Goal: Register for event/course

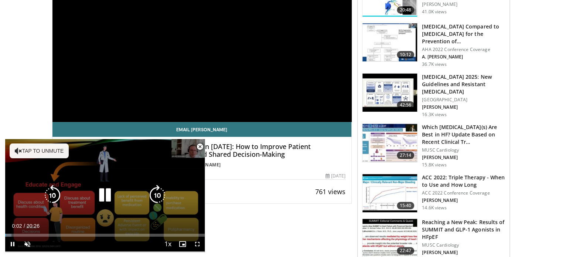
scroll to position [148, 0]
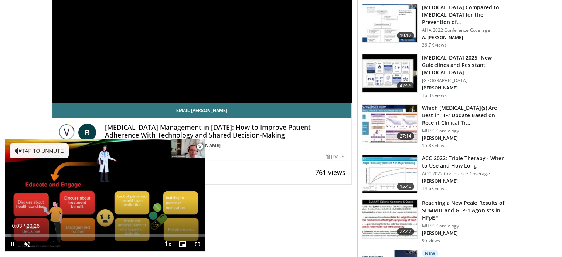
click at [200, 145] on span "Video Player" at bounding box center [200, 146] width 15 height 15
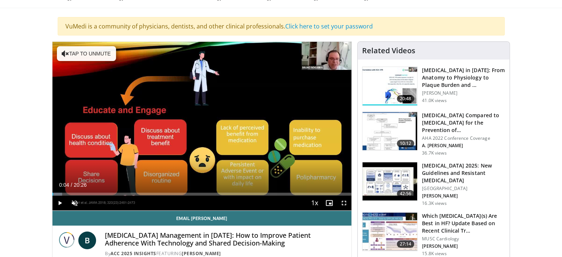
scroll to position [37, 0]
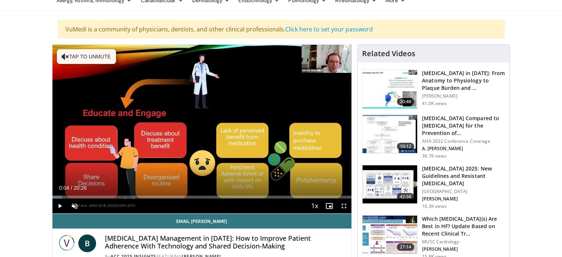
click at [435, 169] on h3 "Hypertension 2025: New Guidelines and Resistant Hypertension" at bounding box center [463, 176] width 83 height 22
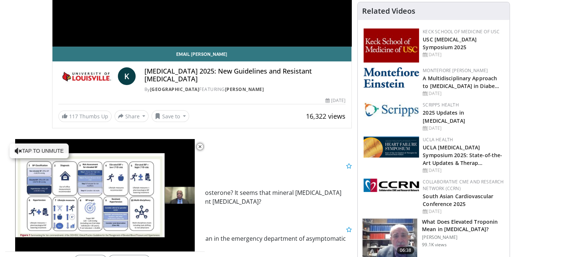
scroll to position [222, 0]
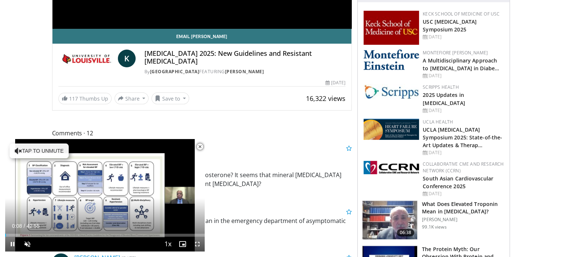
click at [201, 146] on span "Video Player" at bounding box center [200, 146] width 15 height 15
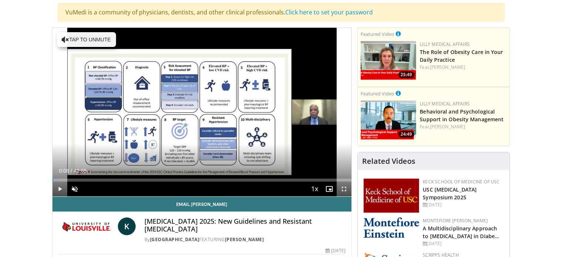
scroll to position [0, 0]
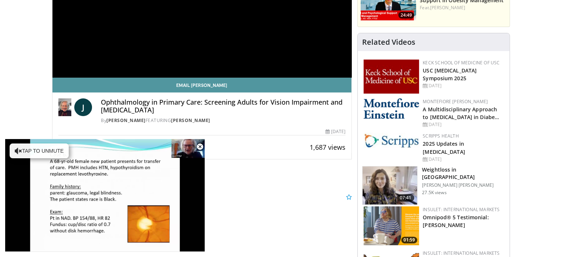
scroll to position [185, 0]
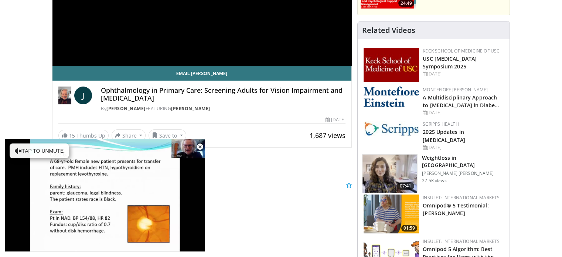
click at [201, 148] on span "Video Player" at bounding box center [200, 146] width 15 height 15
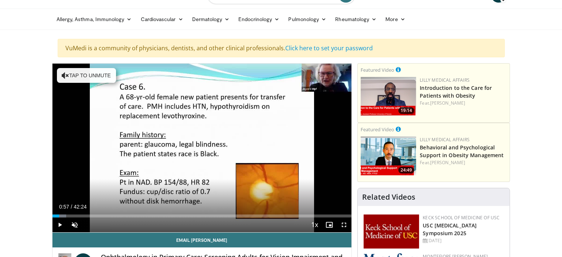
scroll to position [0, 0]
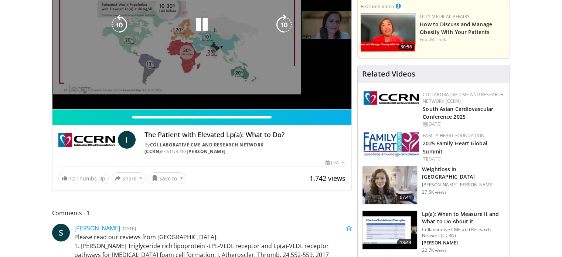
scroll to position [148, 0]
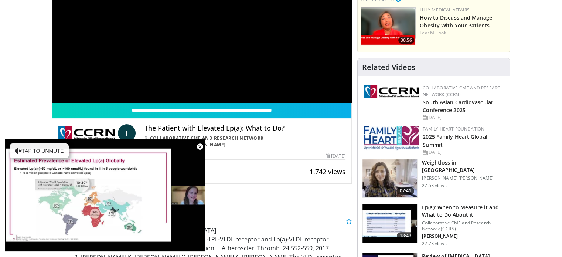
click at [200, 149] on span "Video Player" at bounding box center [200, 146] width 15 height 15
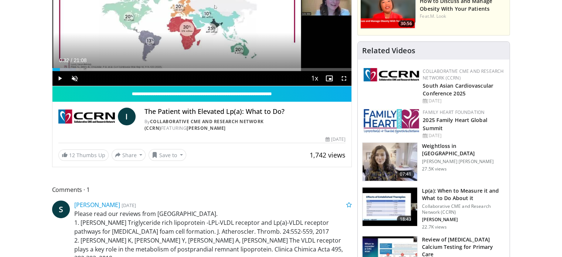
scroll to position [74, 0]
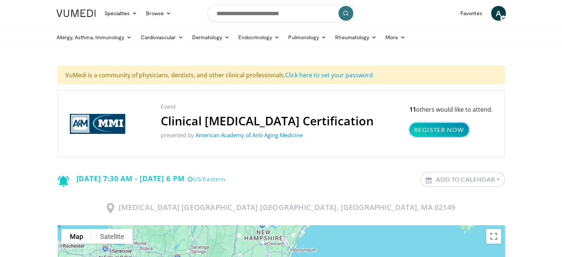
click at [456, 129] on link "Register Now" at bounding box center [440, 130] width 60 height 14
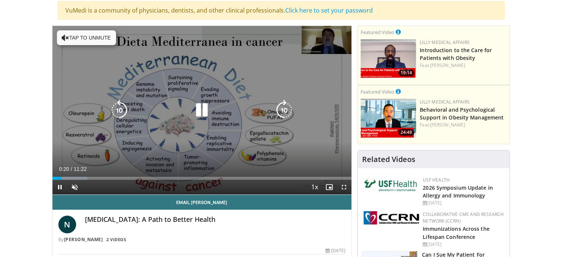
scroll to position [74, 0]
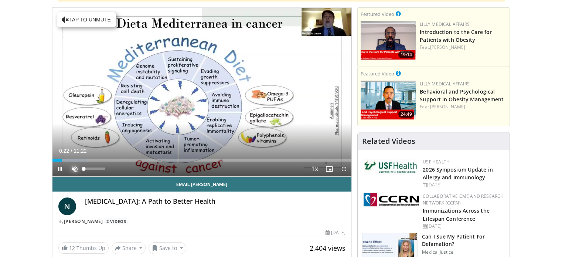
click at [75, 170] on span "Video Player" at bounding box center [74, 169] width 15 height 15
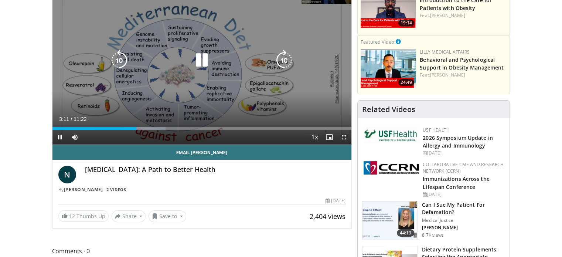
scroll to position [111, 0]
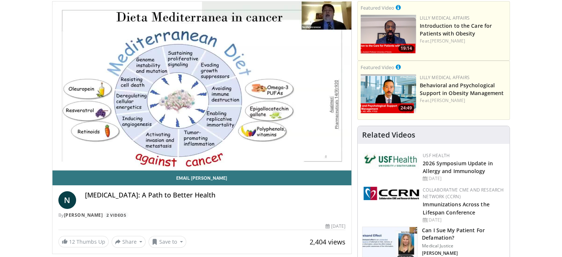
scroll to position [37, 0]
